Goal: Transaction & Acquisition: Obtain resource

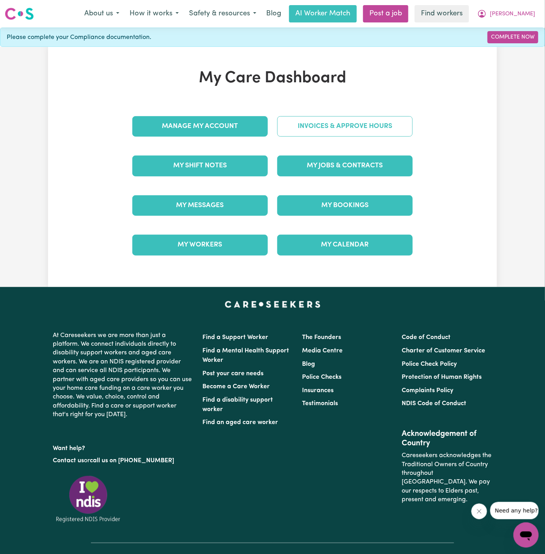
click at [356, 123] on link "Invoices & Approve Hours" at bounding box center [344, 126] width 135 height 20
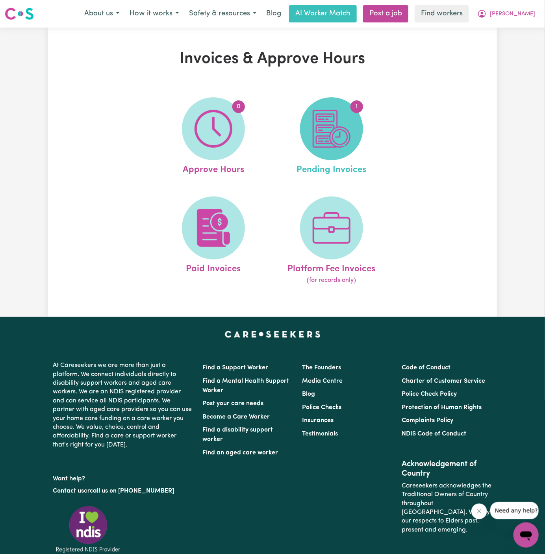
click at [330, 131] on img at bounding box center [332, 129] width 38 height 38
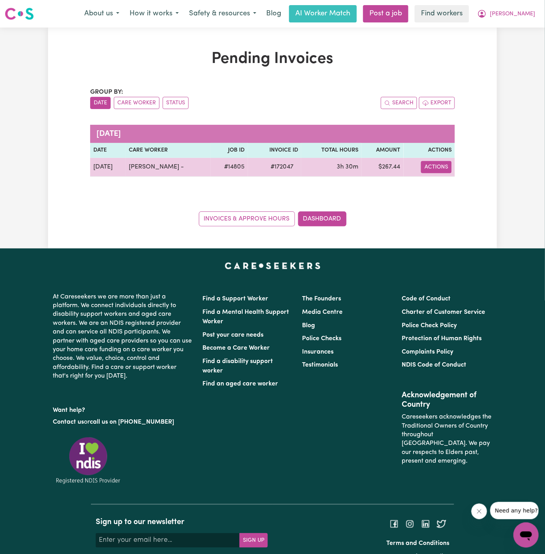
click at [436, 163] on button "Actions" at bounding box center [436, 167] width 31 height 12
click at [467, 182] on link "Download Invoice" at bounding box center [460, 185] width 72 height 16
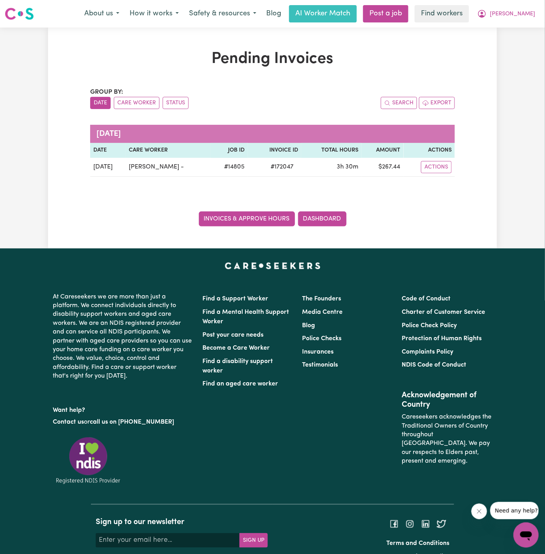
click at [249, 217] on link "Invoices & Approve Hours" at bounding box center [247, 218] width 96 height 15
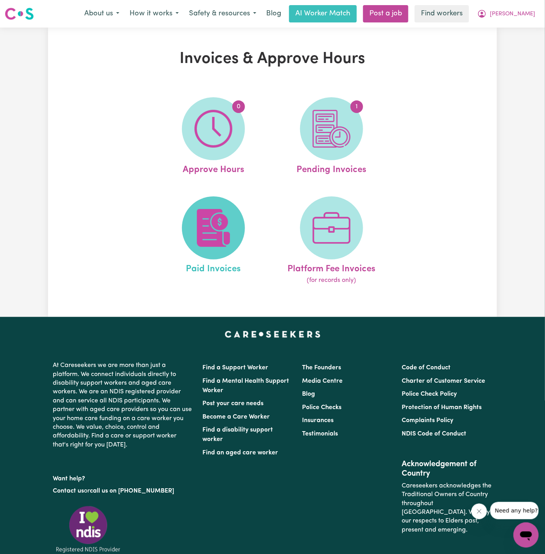
click at [228, 214] on img at bounding box center [214, 228] width 38 height 38
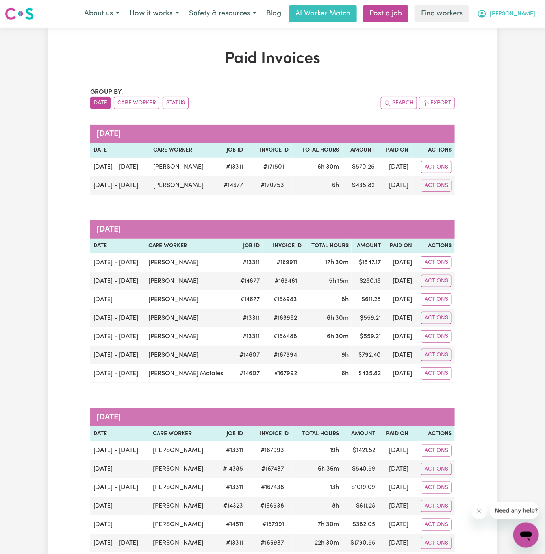
click at [525, 14] on span "[PERSON_NAME]" at bounding box center [512, 14] width 45 height 9
click at [516, 31] on link "My Dashboard" at bounding box center [509, 30] width 62 height 15
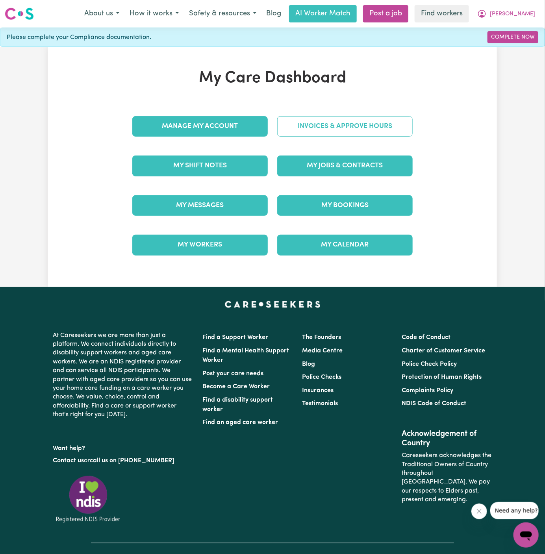
click at [350, 119] on link "Invoices & Approve Hours" at bounding box center [344, 126] width 135 height 20
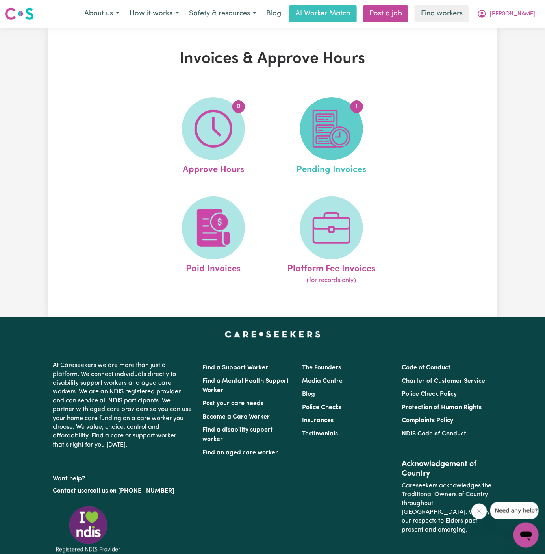
click at [333, 124] on img at bounding box center [332, 129] width 38 height 38
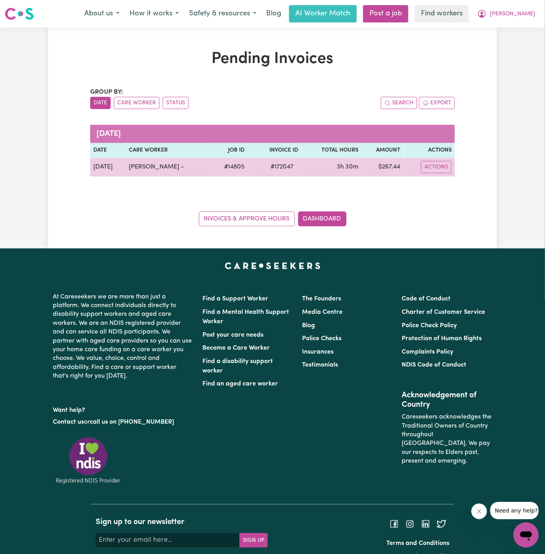
click at [273, 166] on span "# 172047" at bounding box center [282, 166] width 32 height 9
copy span "172047"
click at [278, 165] on span "# 172047" at bounding box center [282, 166] width 32 height 9
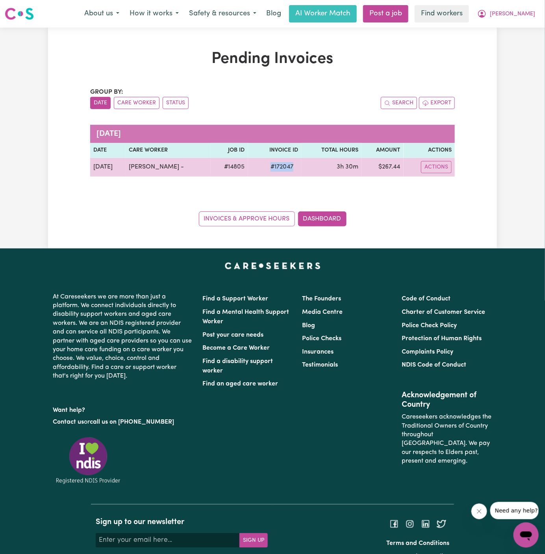
click at [278, 165] on span "# 172047" at bounding box center [282, 166] width 32 height 9
copy span "# 172047"
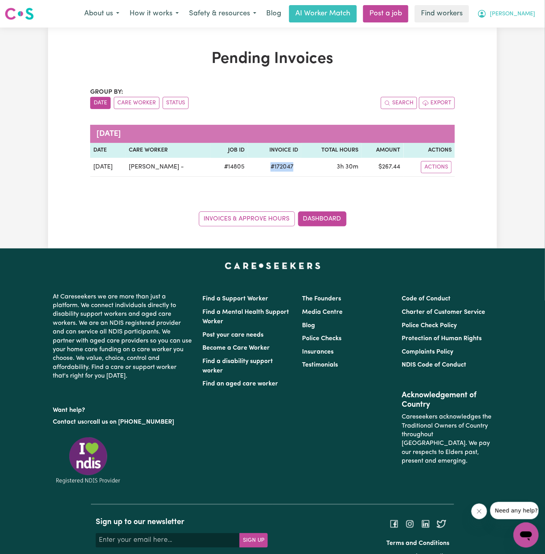
click at [527, 12] on span "[PERSON_NAME]" at bounding box center [512, 14] width 45 height 9
click at [514, 46] on link "Logout" at bounding box center [509, 45] width 62 height 15
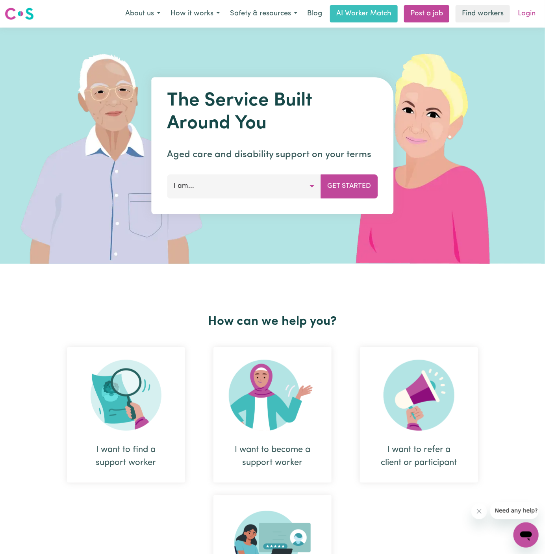
click at [530, 13] on link "Login" at bounding box center [526, 13] width 27 height 17
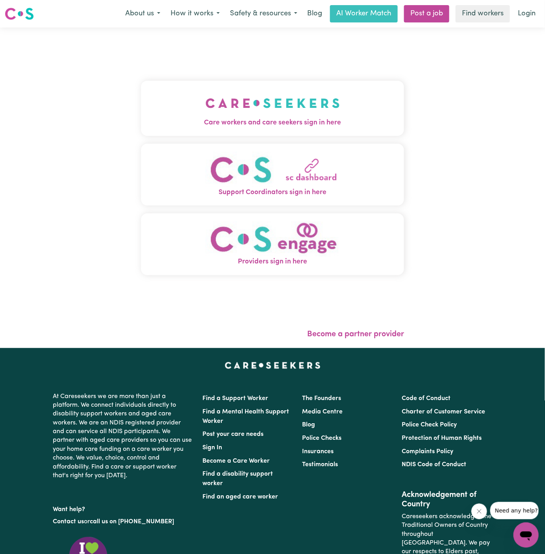
click at [274, 92] on img "Care workers and care seekers sign in here" at bounding box center [273, 103] width 134 height 29
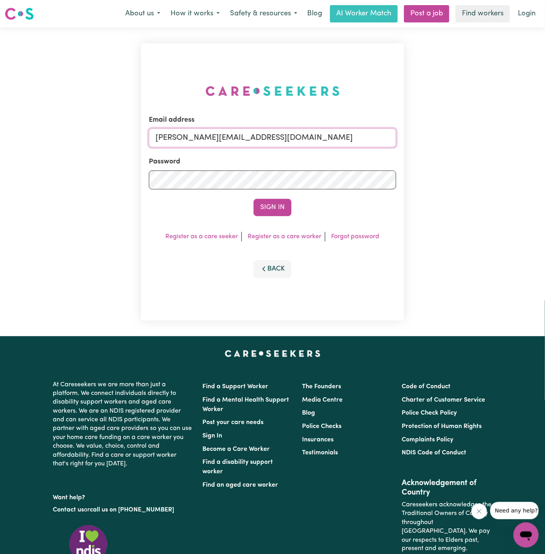
click at [325, 138] on input "[PERSON_NAME][EMAIL_ADDRESS][DOMAIN_NAME]" at bounding box center [272, 137] width 247 height 19
drag, startPoint x: 197, startPoint y: 141, endPoint x: 582, endPoint y: 138, distance: 384.8
click at [545, 138] on html "Menu About us How it works Safety & resources Blog AI Worker Match Post a job F…" at bounding box center [272, 337] width 545 height 675
type input "[EMAIL_ADDRESS][DOMAIN_NAME]"
click at [254, 199] on button "Sign In" at bounding box center [273, 207] width 38 height 17
